Goal: Information Seeking & Learning: Learn about a topic

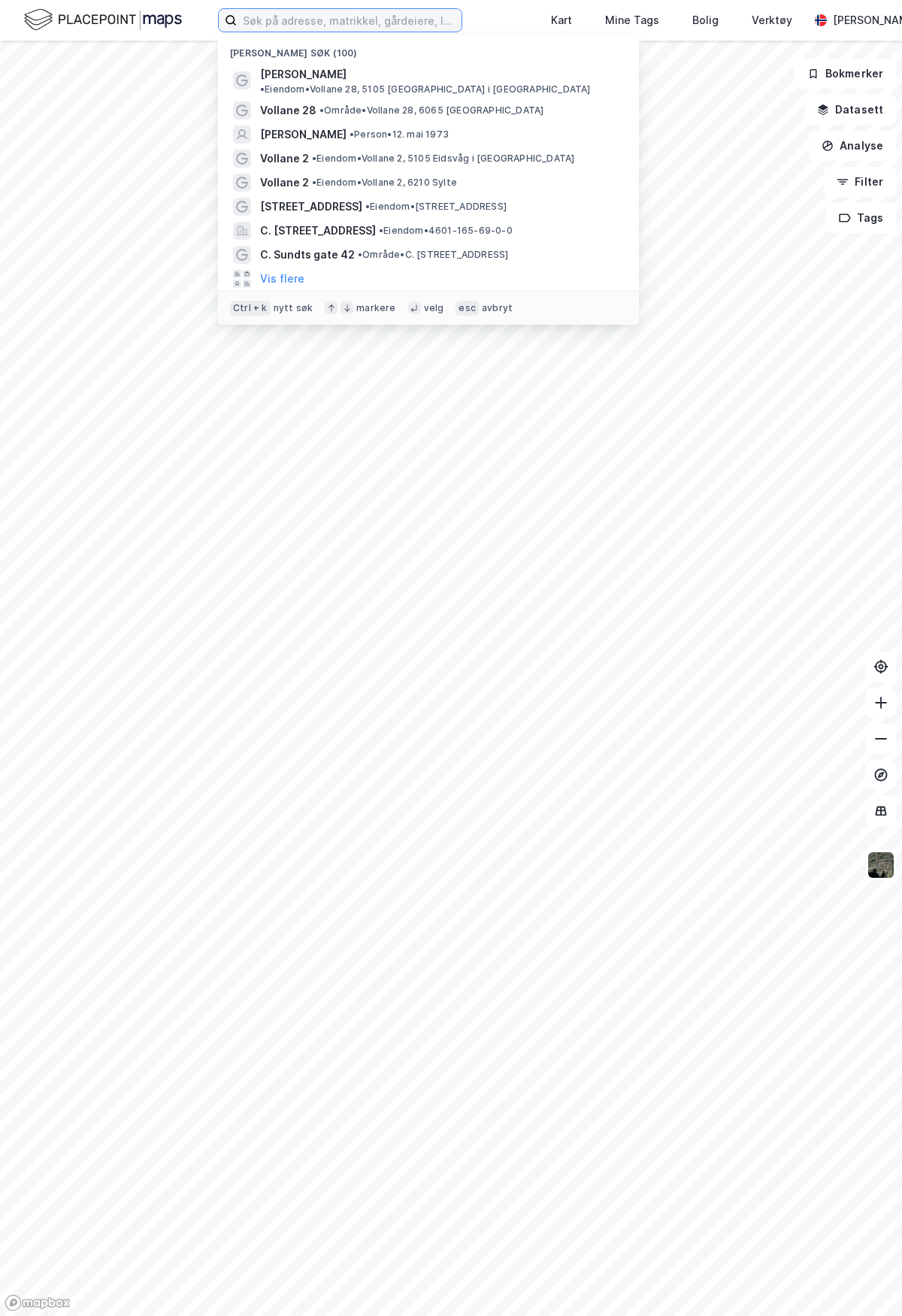
click at [375, 23] on input at bounding box center [349, 20] width 225 height 23
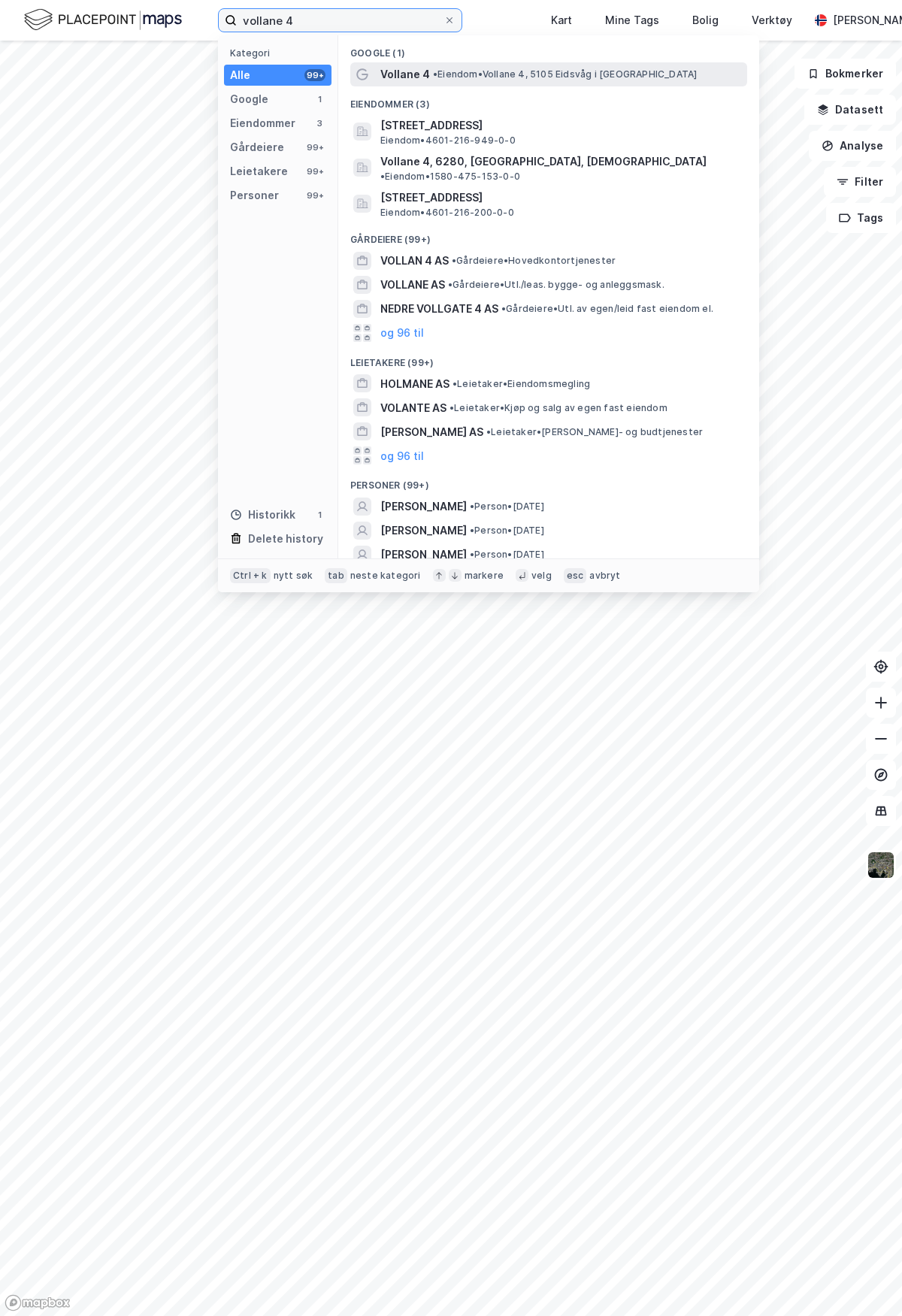
type input "vollane 4"
click at [417, 78] on span "Vollane 4" at bounding box center [405, 74] width 50 height 18
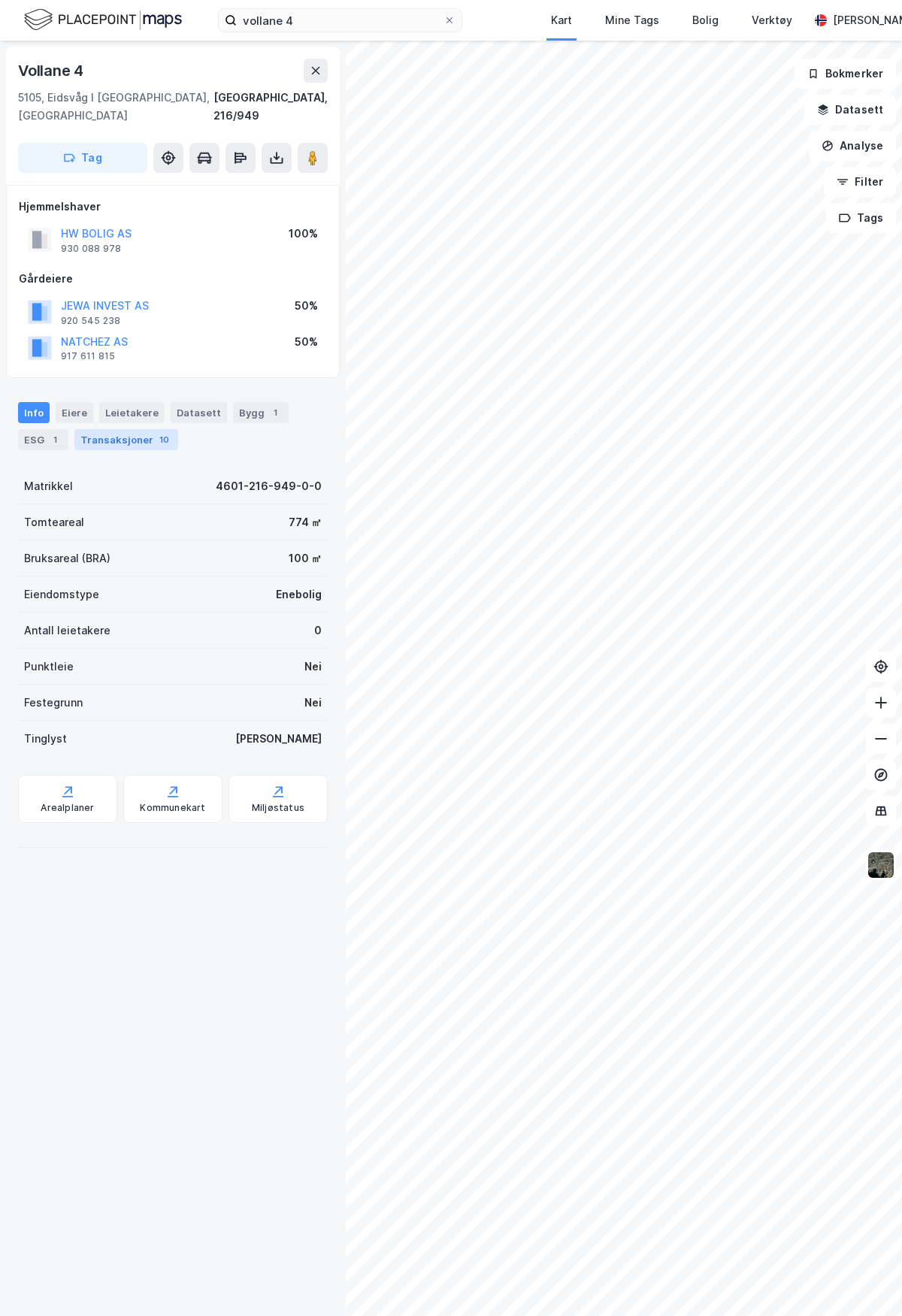
click at [85, 432] on div "Transaksjoner 10" at bounding box center [126, 439] width 103 height 21
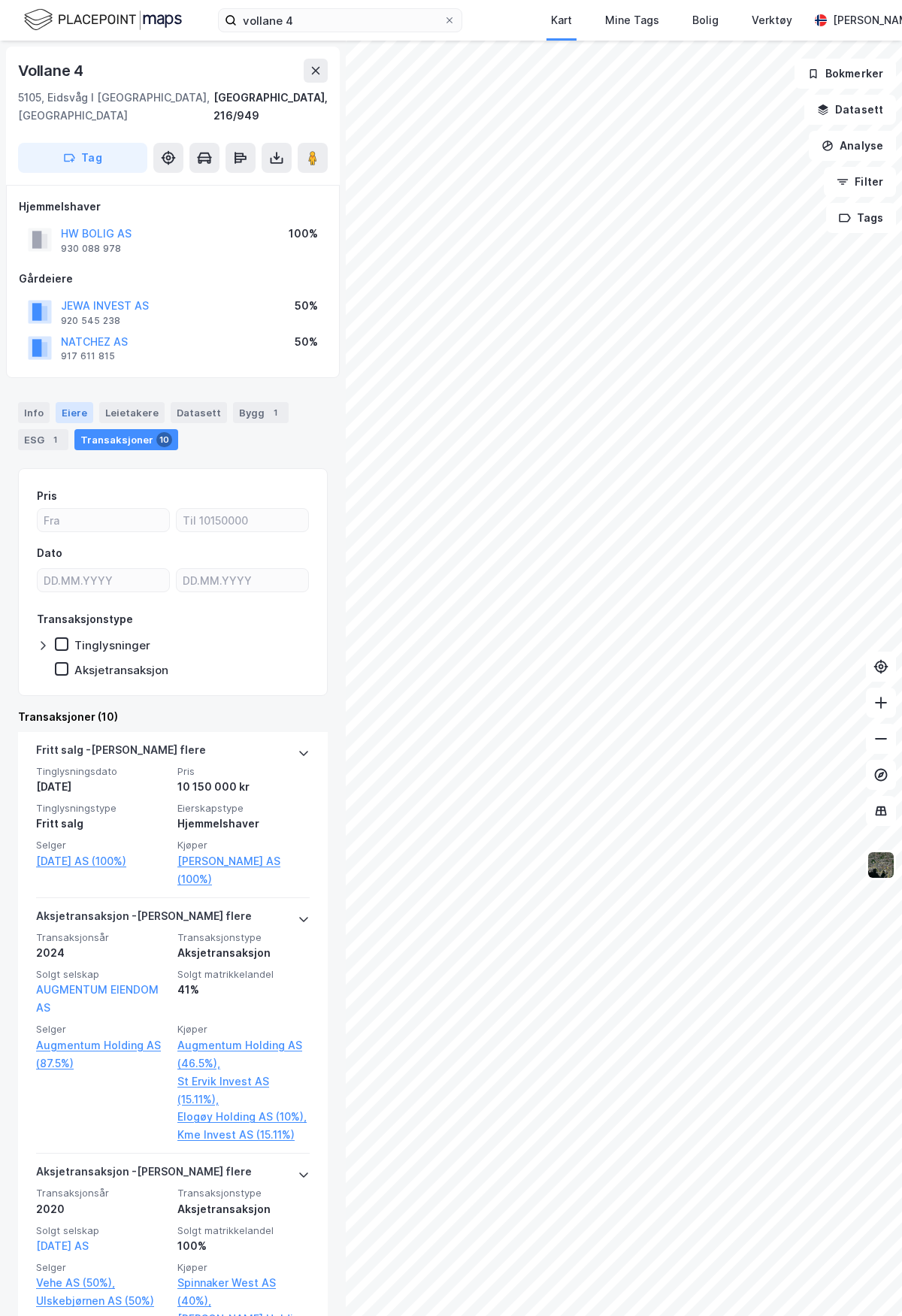
click at [77, 402] on div "Eiere" at bounding box center [74, 413] width 37 height 21
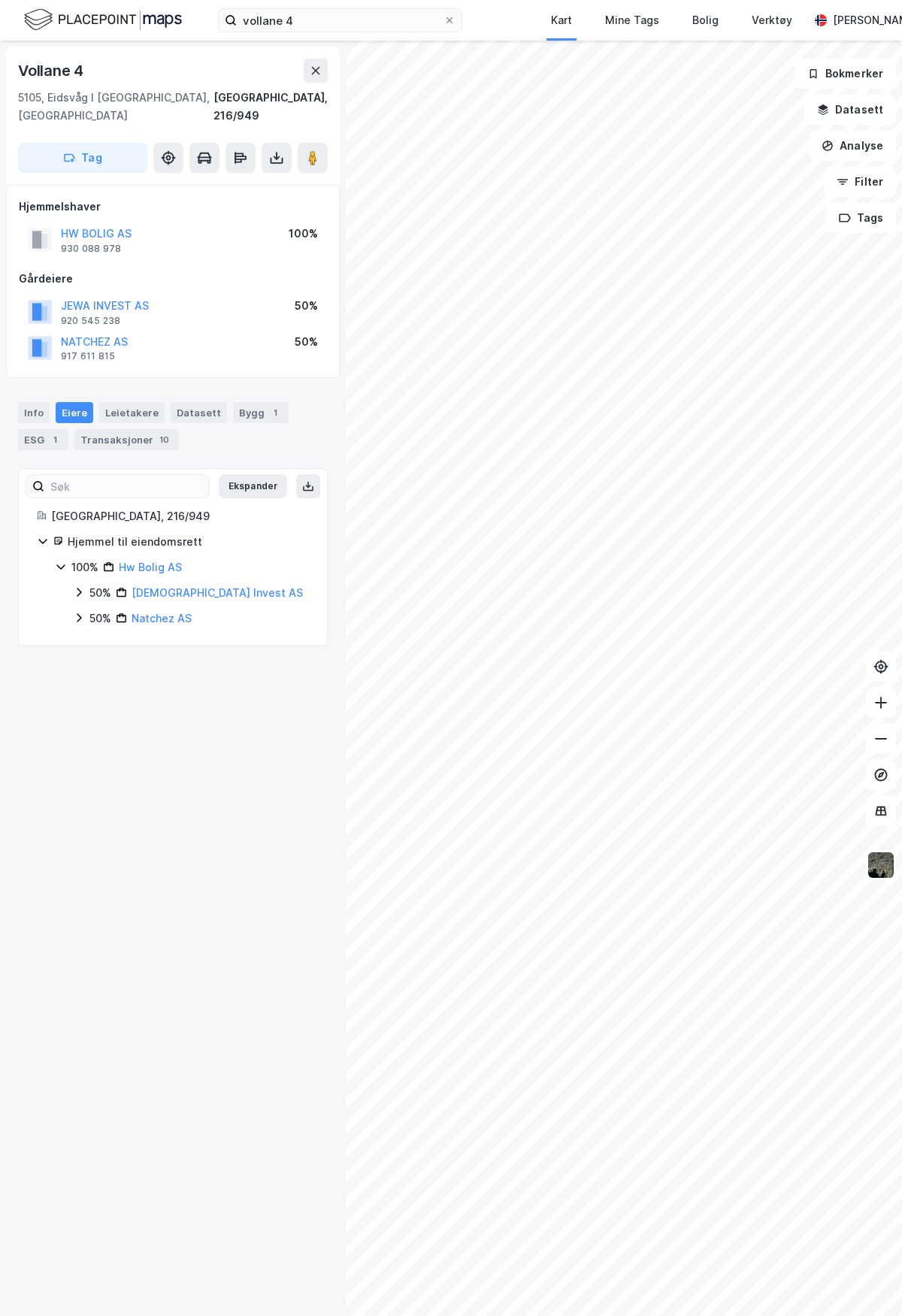
click at [78, 586] on icon at bounding box center [79, 591] width 12 height 12
click at [79, 638] on icon at bounding box center [79, 642] width 5 height 9
click at [79, 586] on icon at bounding box center [79, 591] width 12 height 12
click at [82, 637] on icon at bounding box center [79, 643] width 12 height 12
click at [150, 561] on link "Hw Bolig AS" at bounding box center [150, 567] width 63 height 12
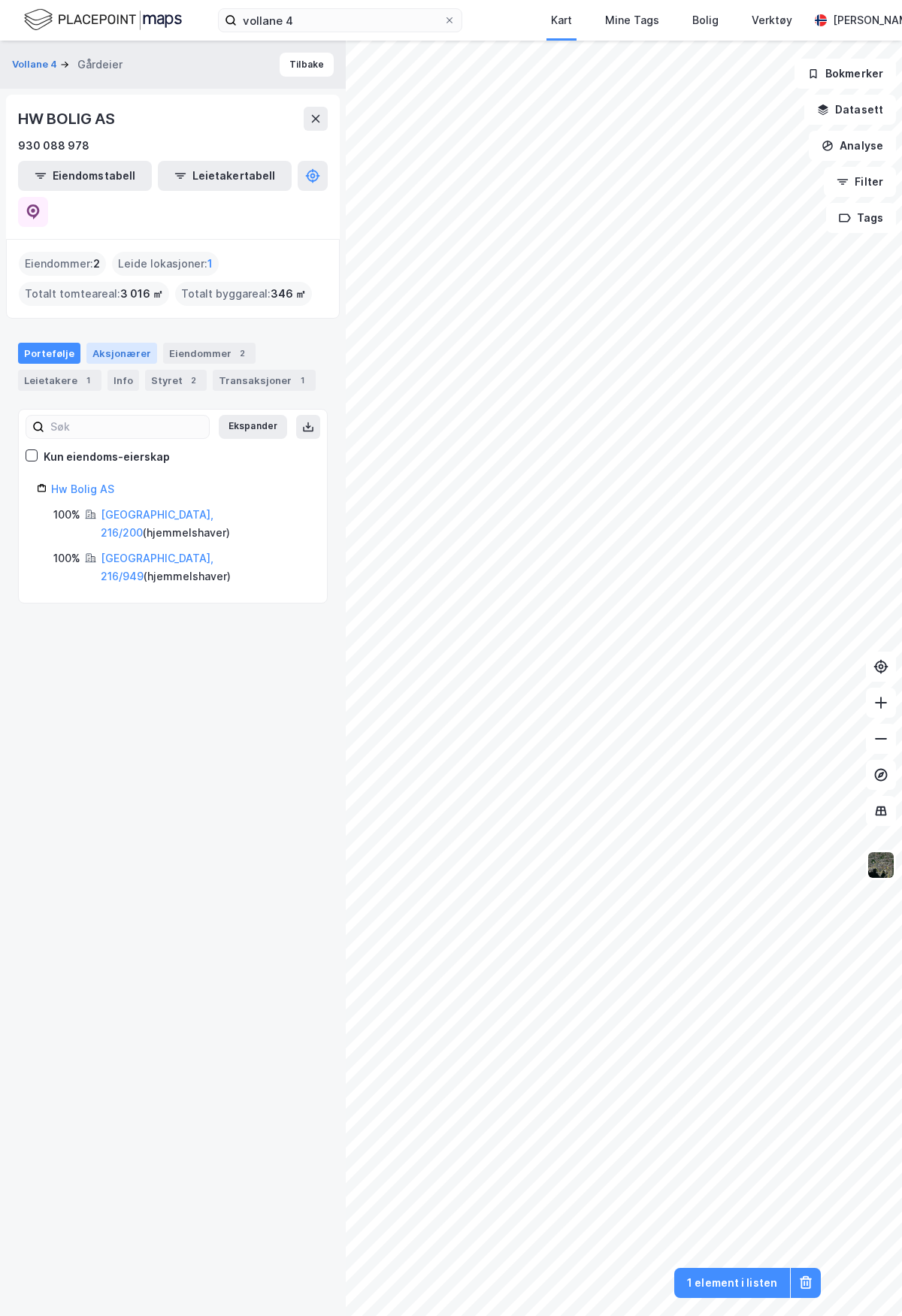
click at [106, 343] on div "Aksjonærer" at bounding box center [122, 353] width 71 height 21
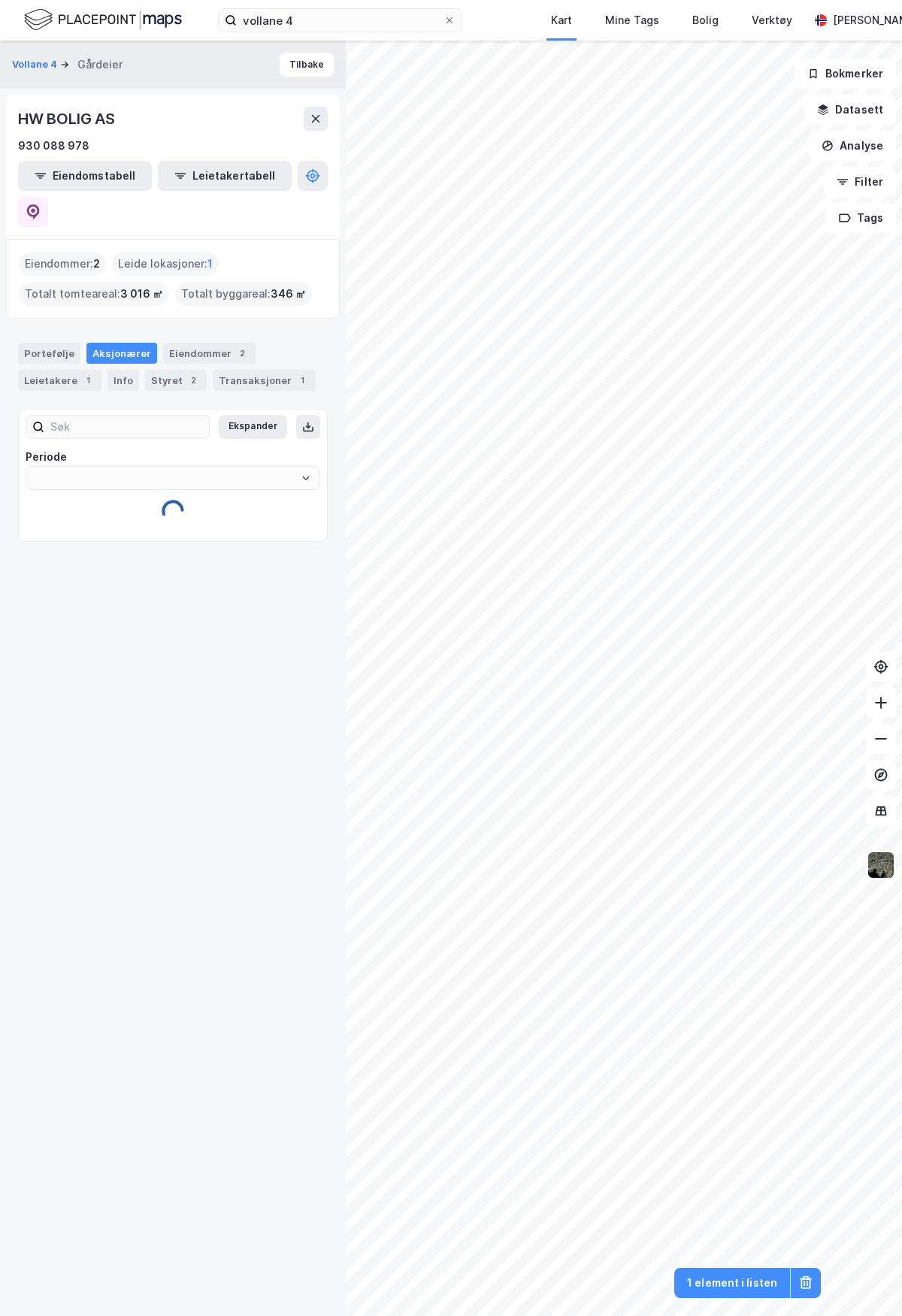
type input "Siste"
